Goal: Task Accomplishment & Management: Use online tool/utility

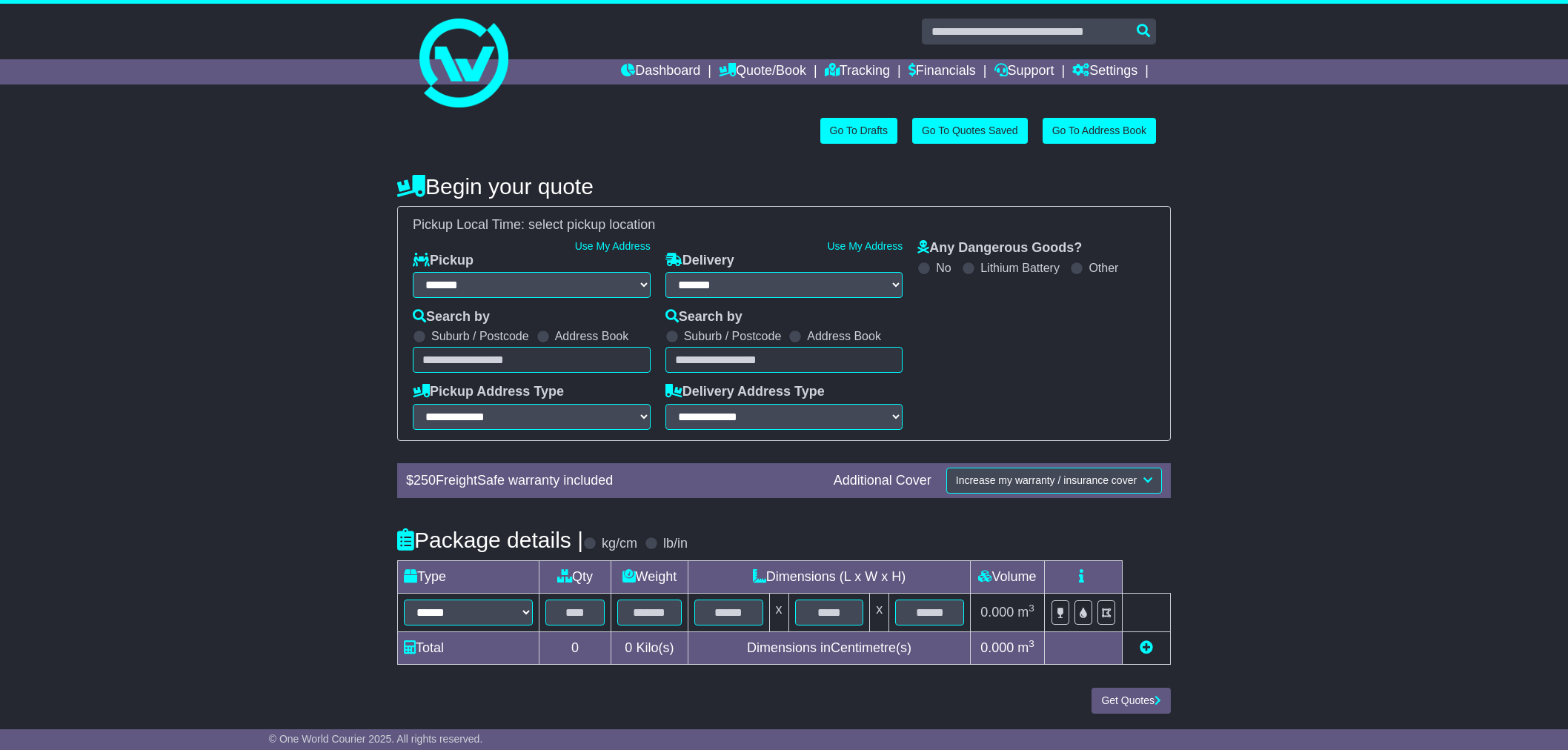
select select "**"
click at [1317, 373] on div "**********" at bounding box center [784, 416] width 1568 height 610
